Goal: Task Accomplishment & Management: Manage account settings

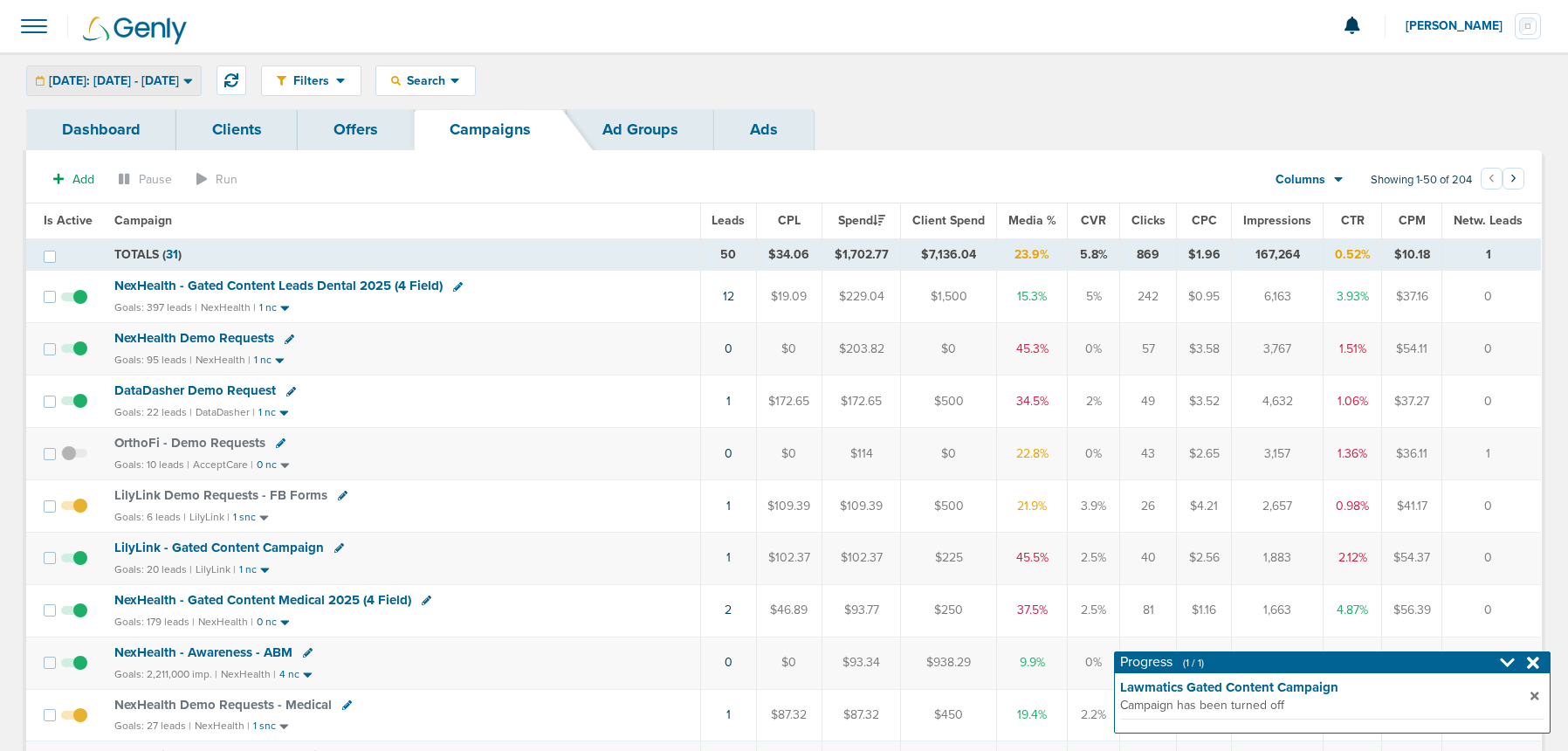
click at [178, 95] on div "[DATE]: [DATE] - [DATE]" at bounding box center [113, 81] width 173 height 29
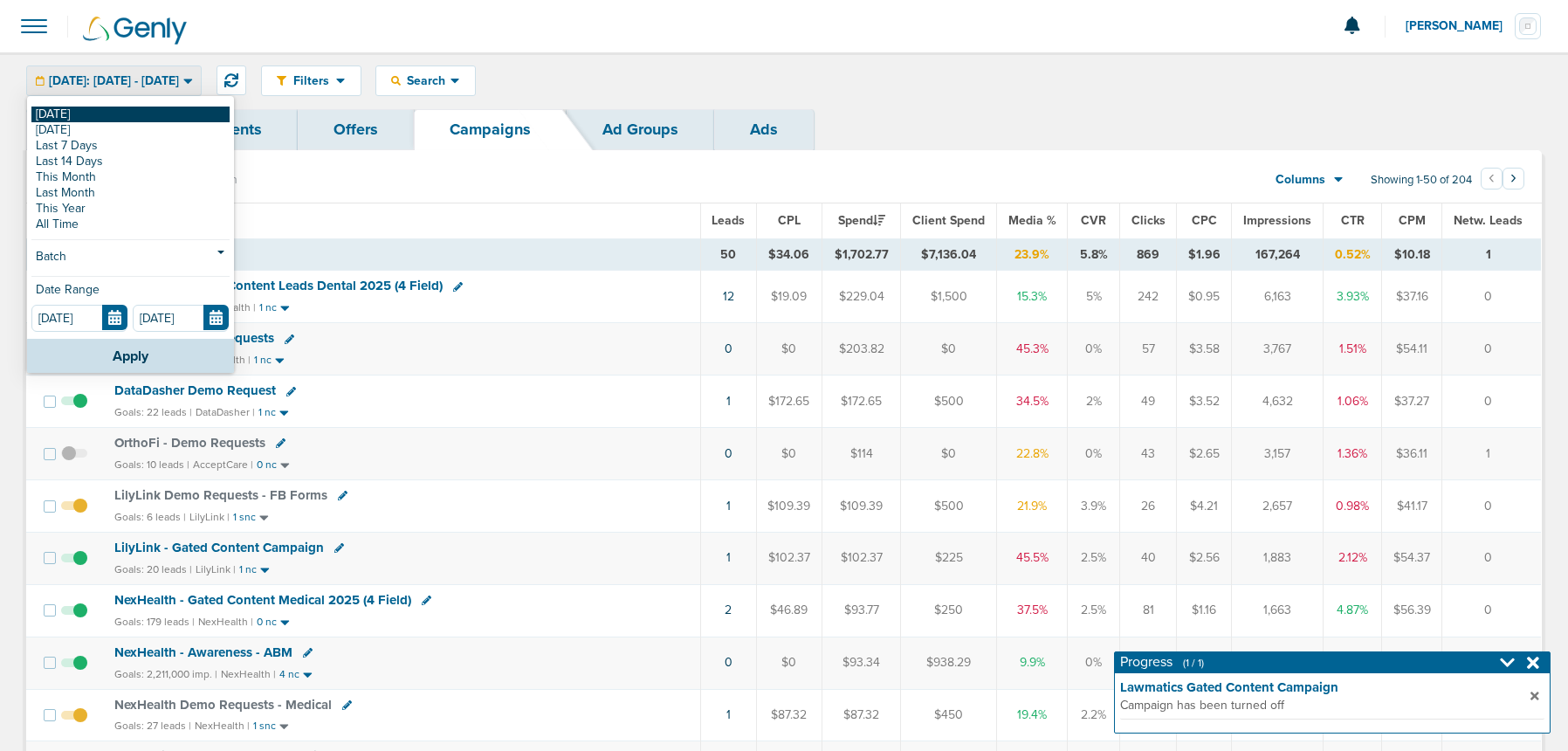
click at [158, 112] on link "[DATE]" at bounding box center [131, 114] width 199 height 16
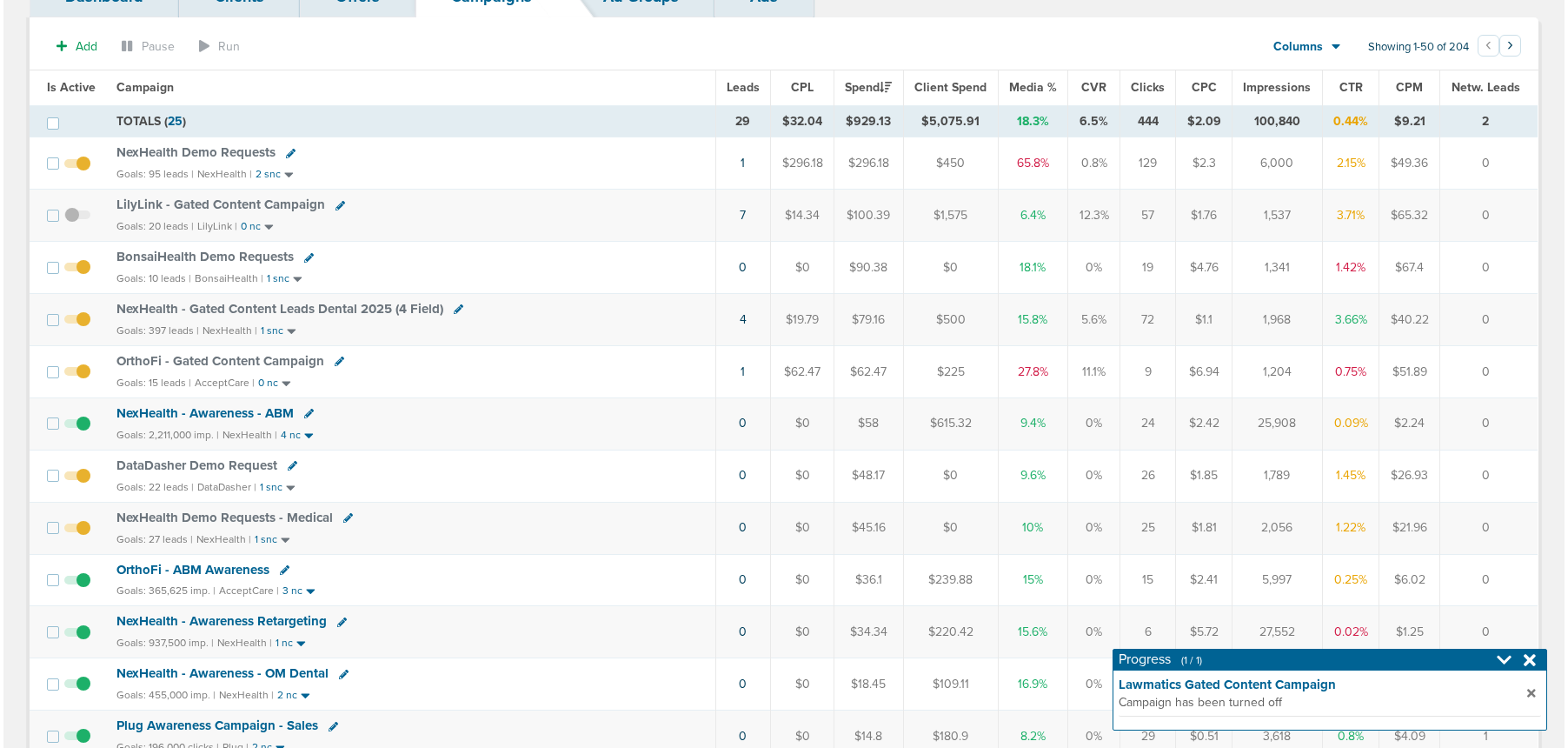
scroll to position [197, 0]
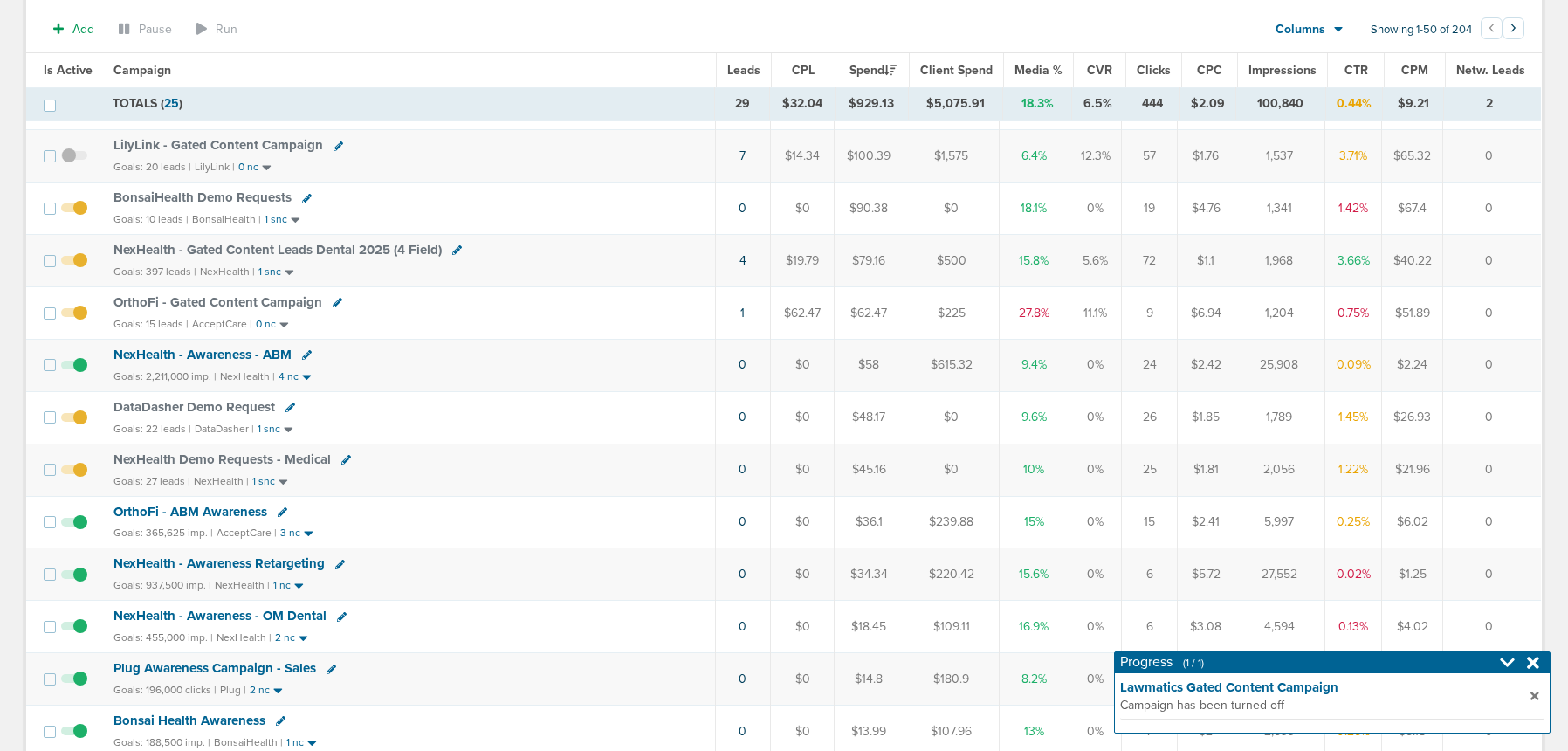
click at [287, 407] on icon at bounding box center [290, 407] width 9 height 9
select select
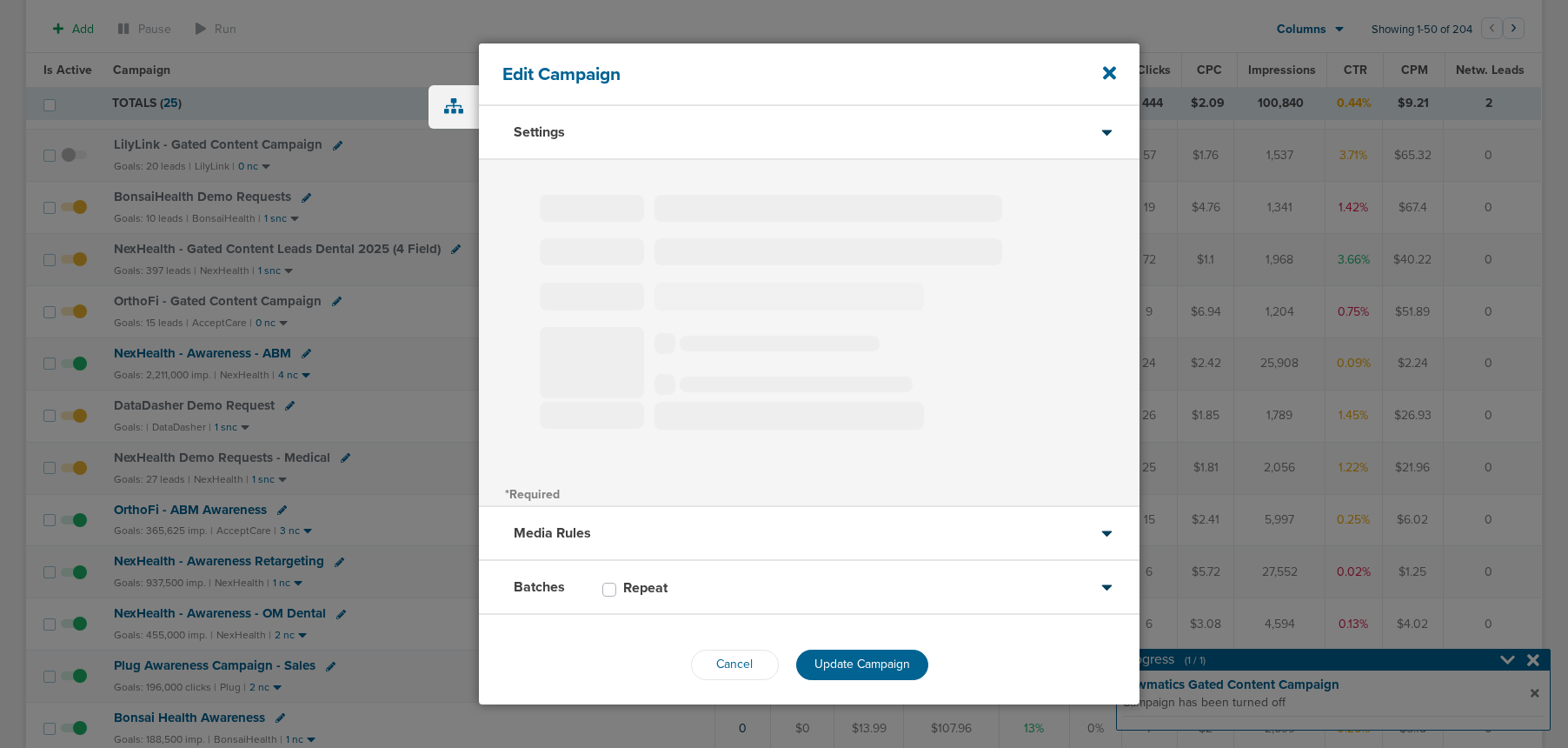
type input "DataDasher Demo Request"
select select "Leads"
radio input "true"
select select "readWrite"
select select "1"
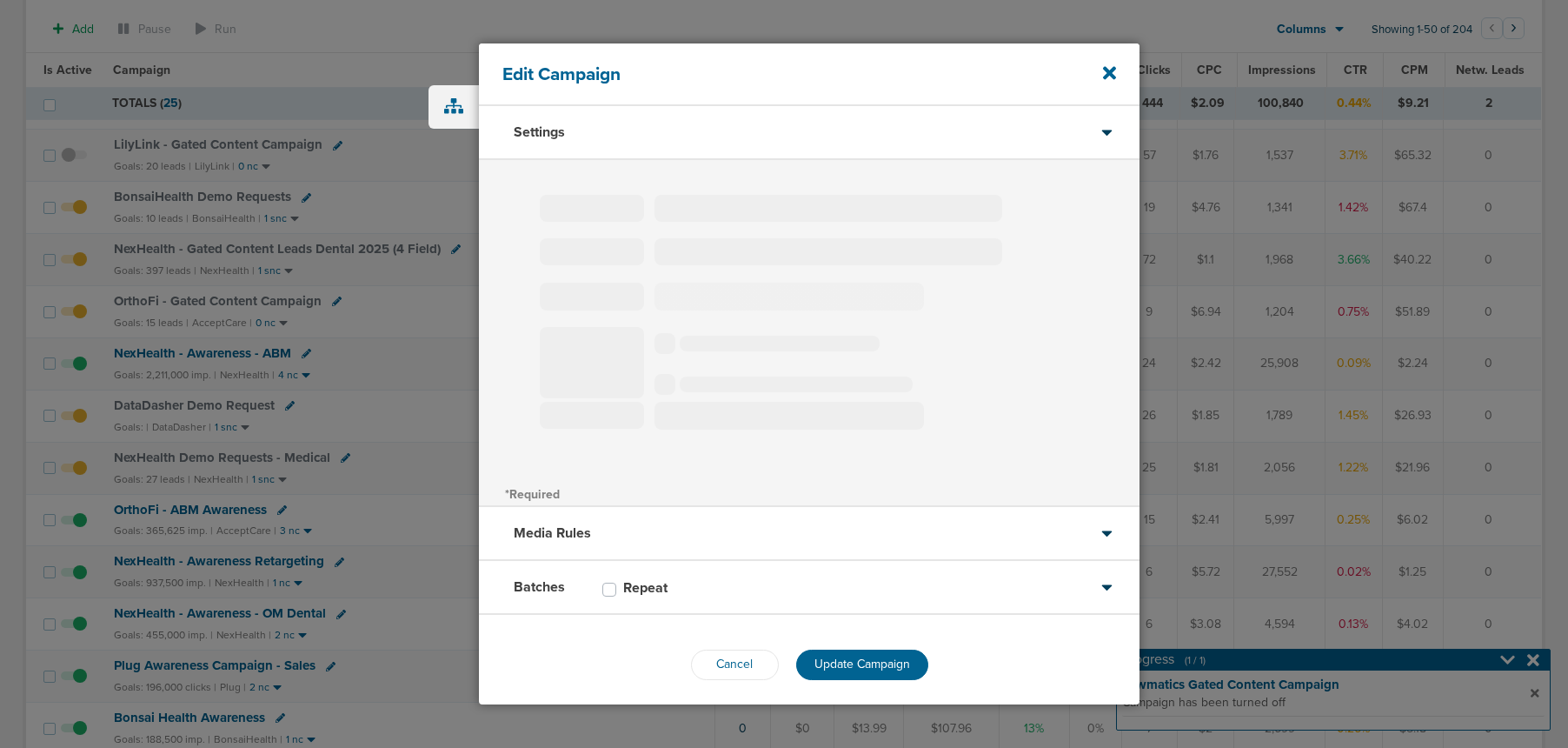
select select "2"
select select "3"
select select "4"
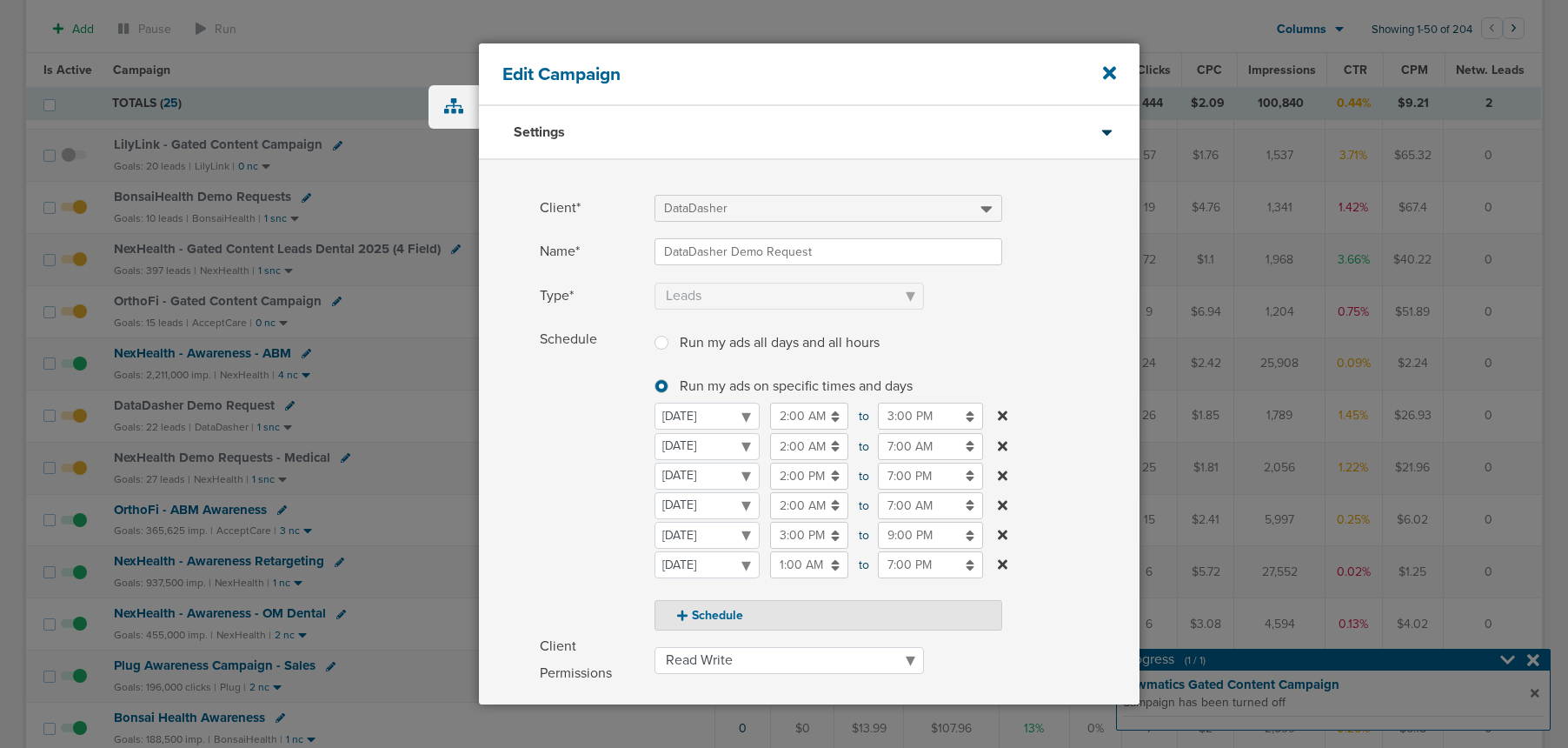
click at [805, 538] on input "3:00 PM" at bounding box center [810, 534] width 78 height 27
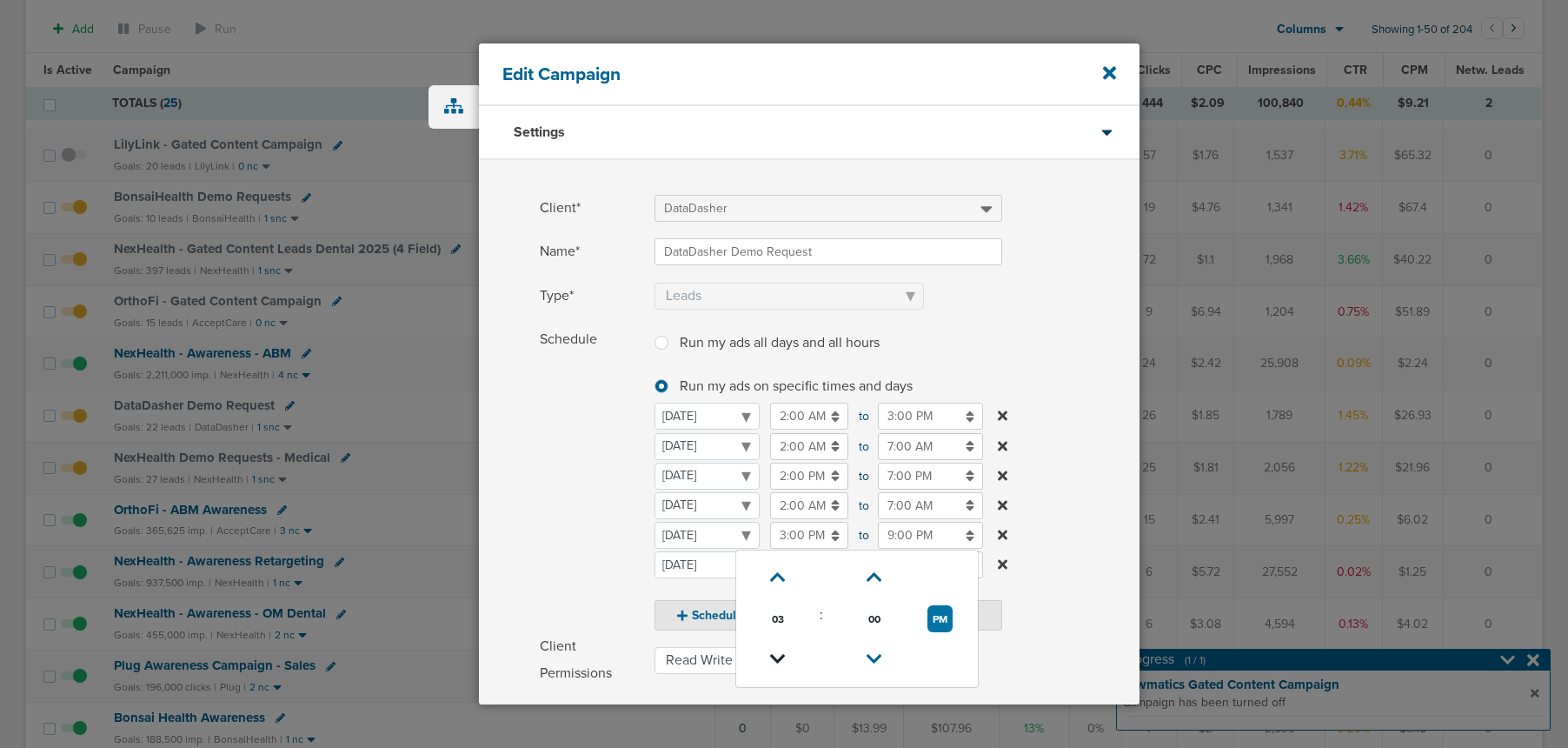
click at [771, 654] on icon at bounding box center [778, 658] width 16 height 10
type input "11:00 AM"
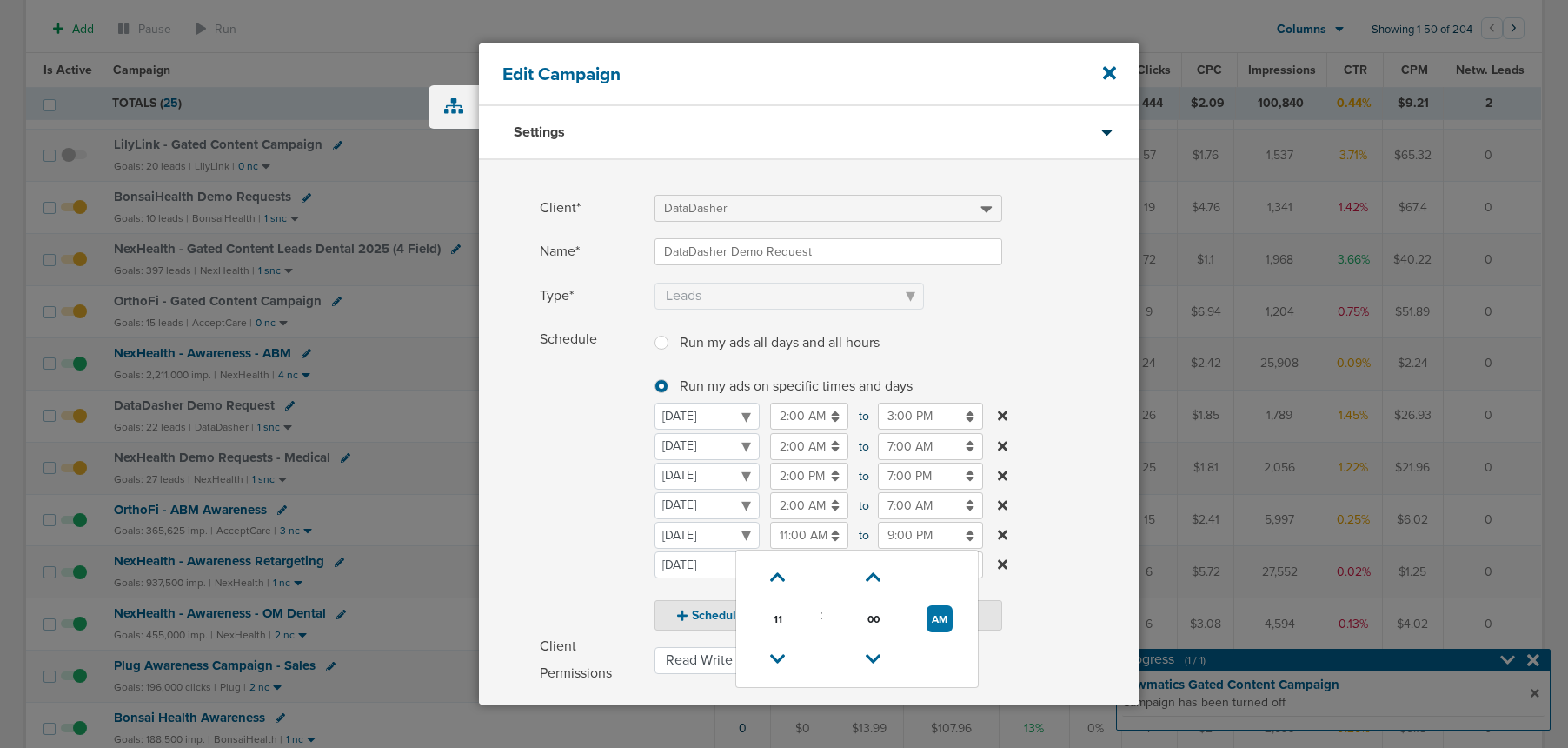
click at [602, 514] on span "Schedule" at bounding box center [592, 478] width 104 height 304
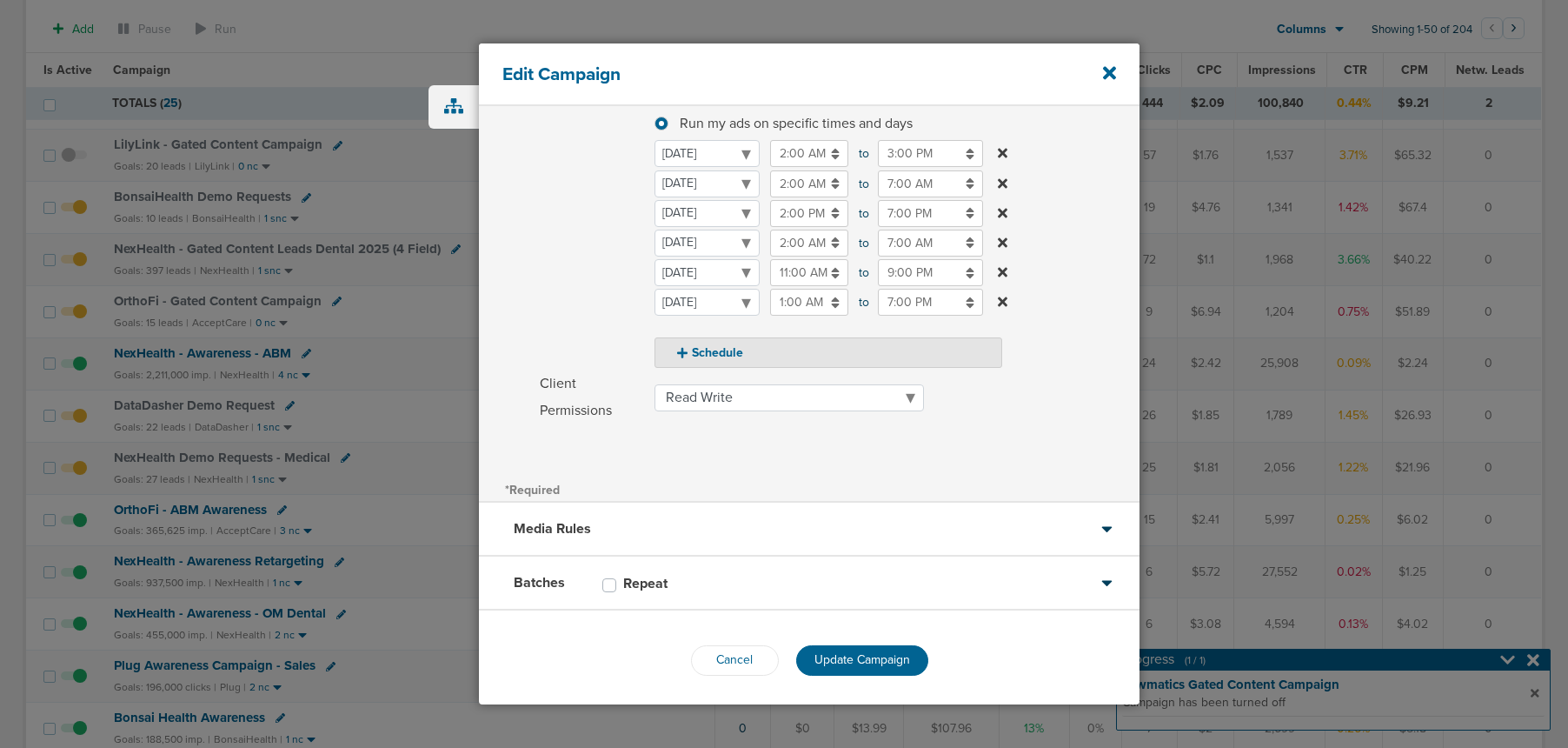
scroll to position [269, 0]
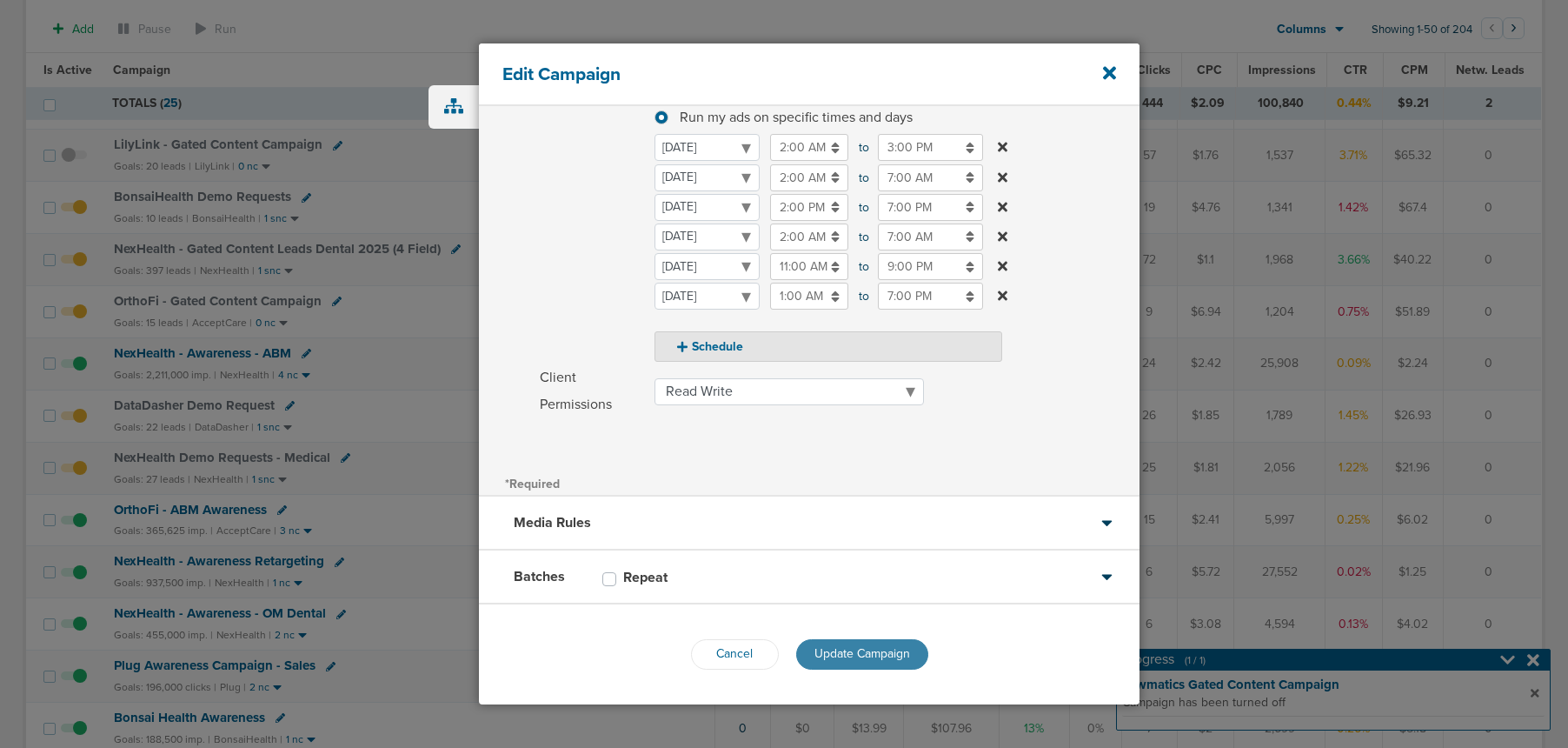
click at [826, 647] on span "Update Campaign" at bounding box center [862, 654] width 96 height 15
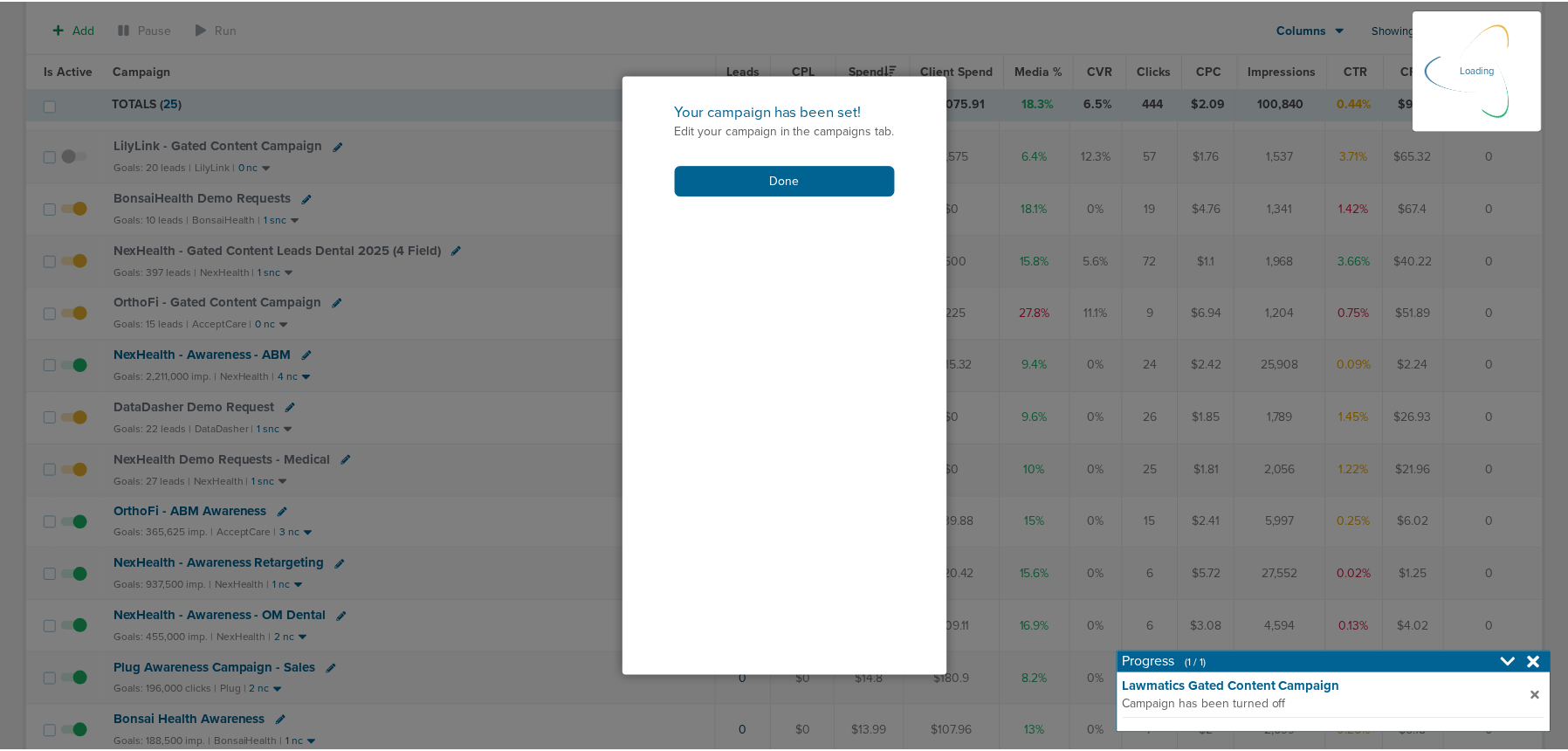
scroll to position [214, 0]
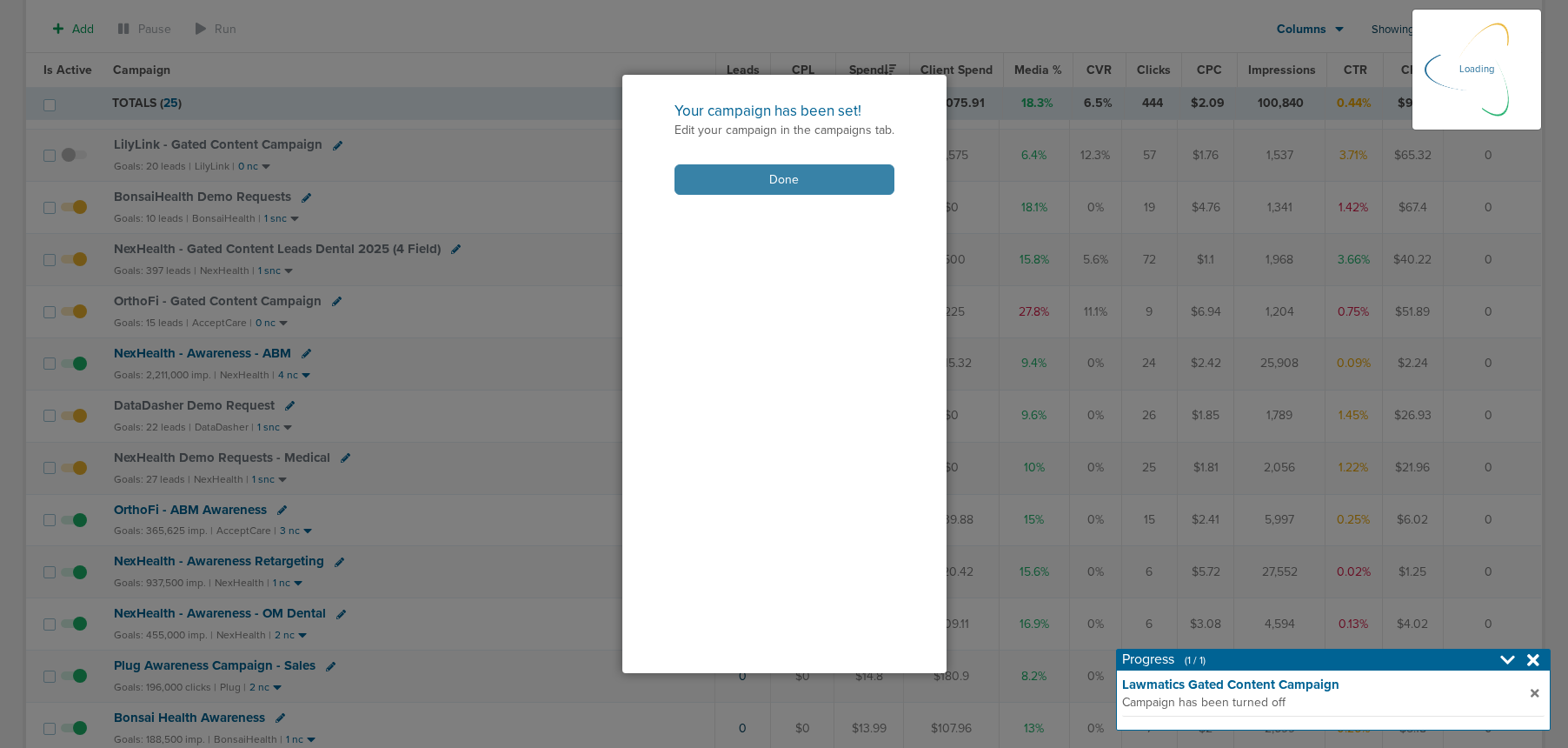
click at [702, 188] on button "Done" at bounding box center [784, 179] width 220 height 31
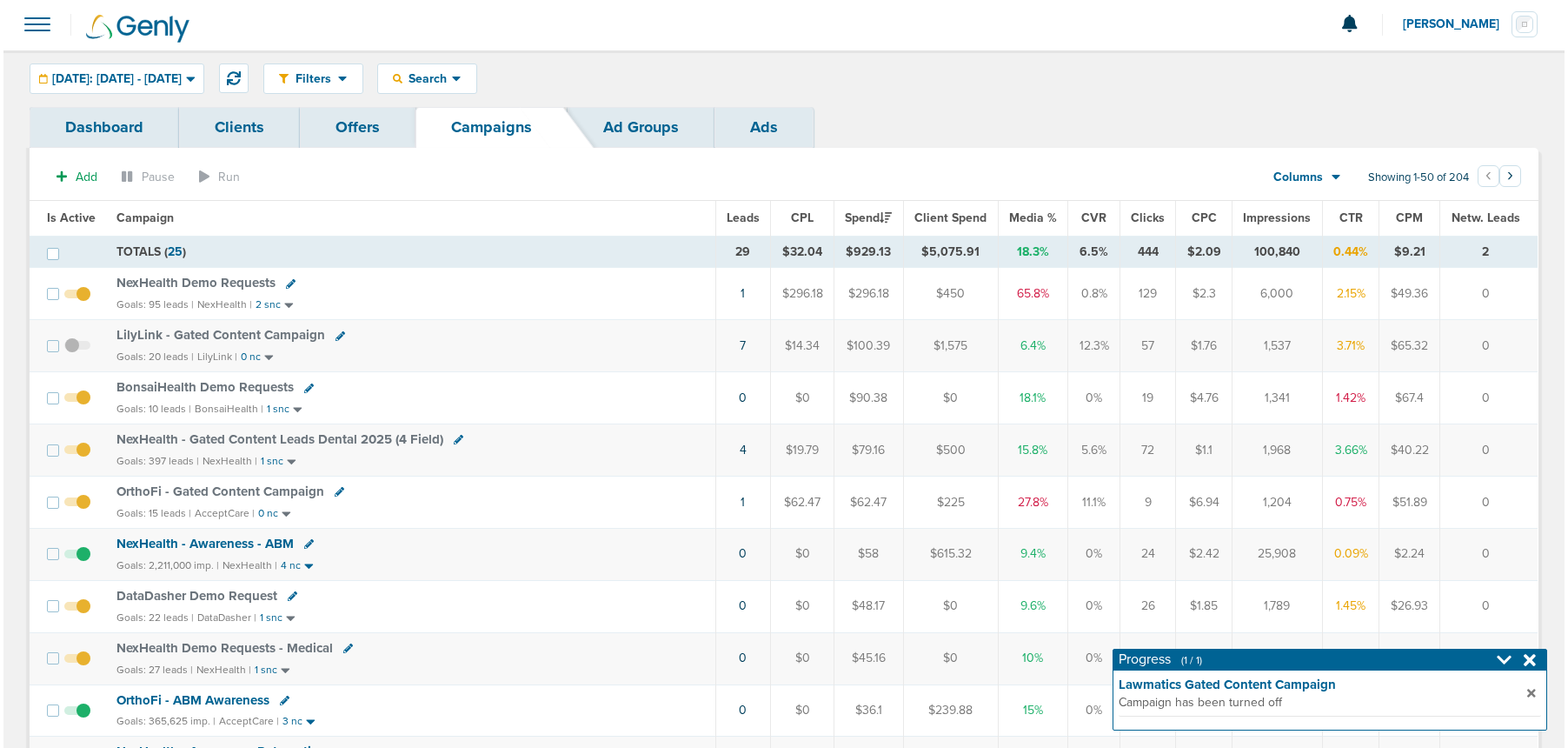
scroll to position [0, 0]
click at [126, 79] on span "[DATE]: [DATE] - [DATE]" at bounding box center [113, 80] width 130 height 12
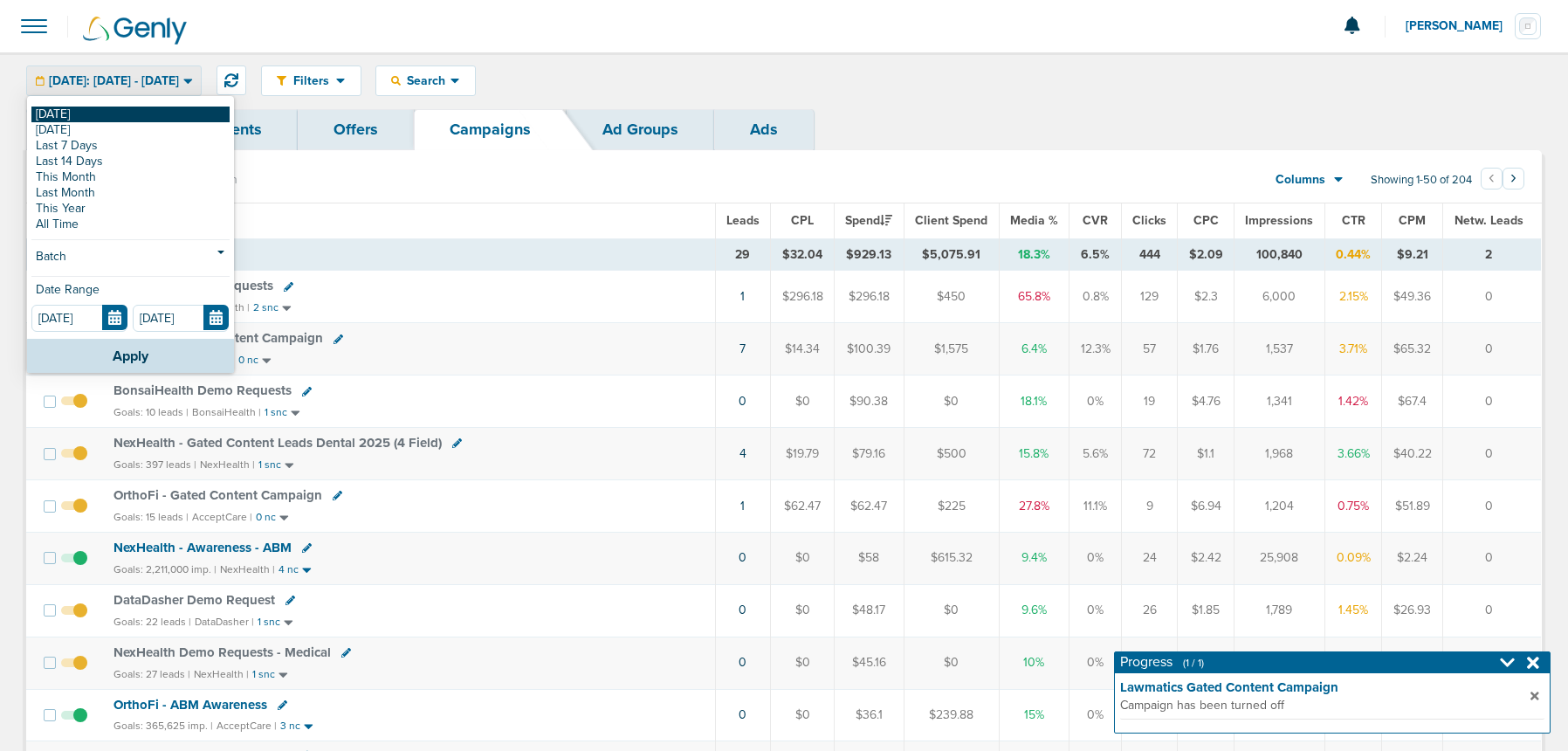
click at [111, 112] on link "[DATE]" at bounding box center [131, 114] width 199 height 16
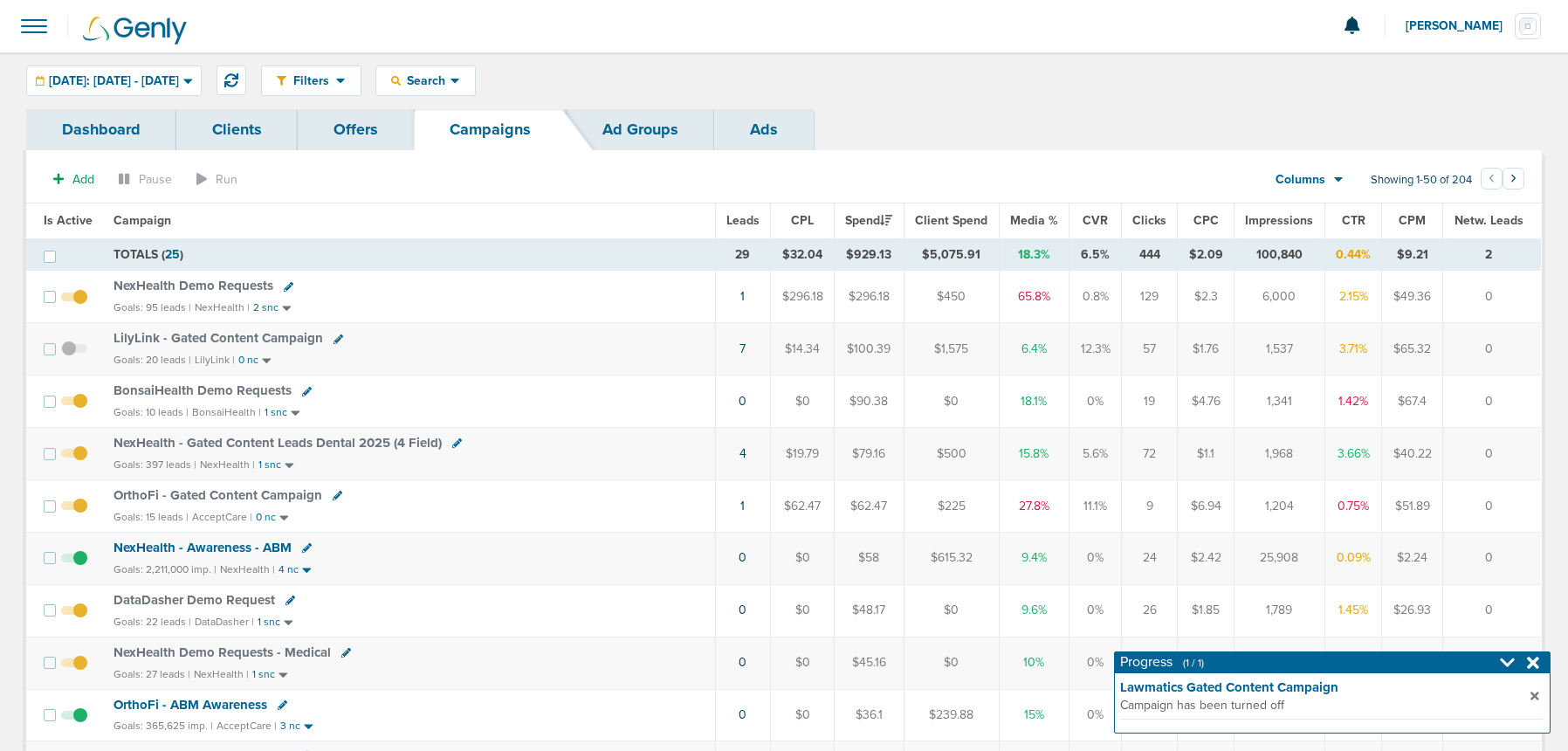
click at [1476, 22] on span "[PERSON_NAME]" at bounding box center [1460, 25] width 110 height 12
click at [1422, 67] on link "Sign Out" at bounding box center [1455, 75] width 174 height 22
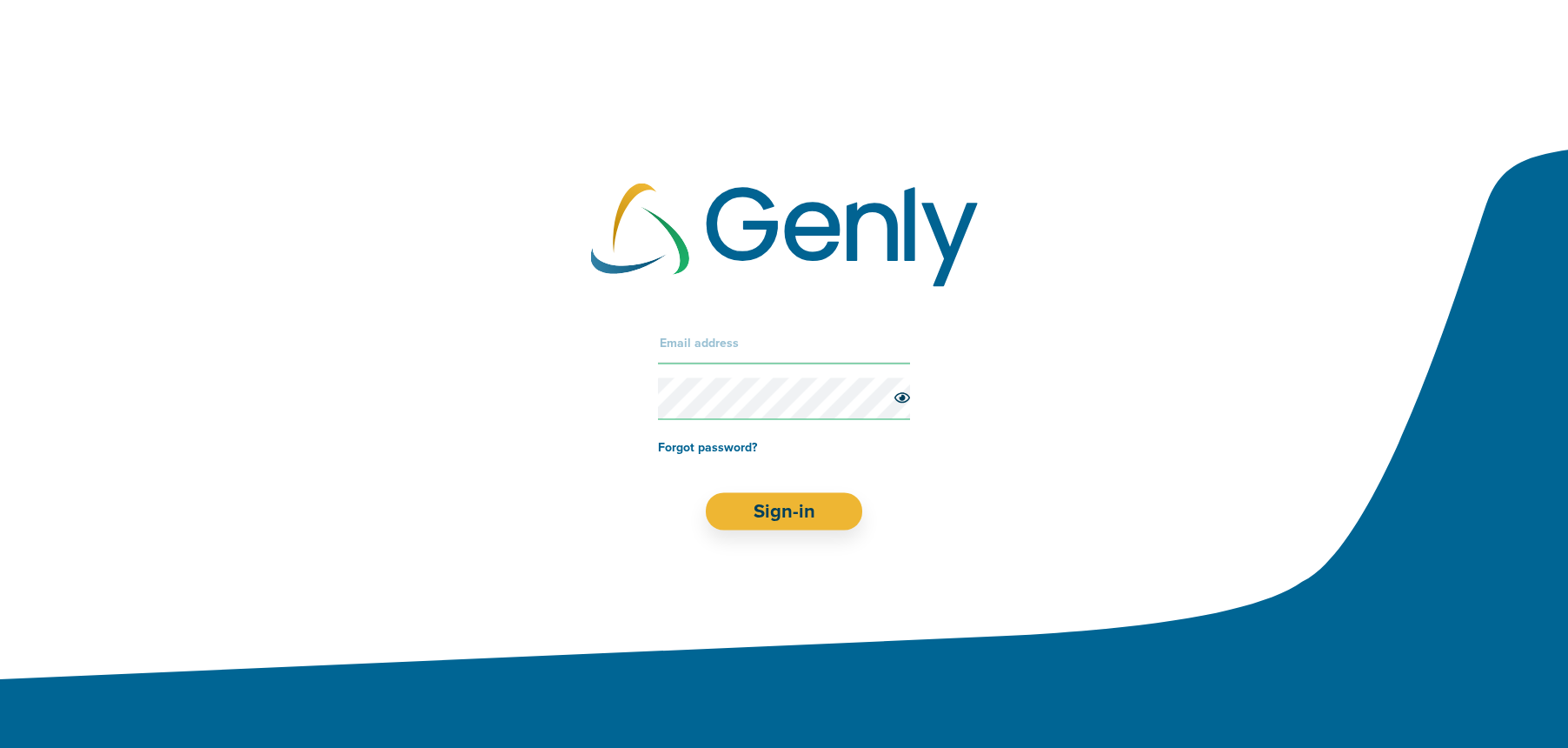
click at [743, 332] on input "text" at bounding box center [784, 343] width 252 height 42
type input "[EMAIL_ADDRESS][DOMAIN_NAME]"
click at [780, 500] on button "Sign-in" at bounding box center [784, 511] width 158 height 37
